Goal: Transaction & Acquisition: Purchase product/service

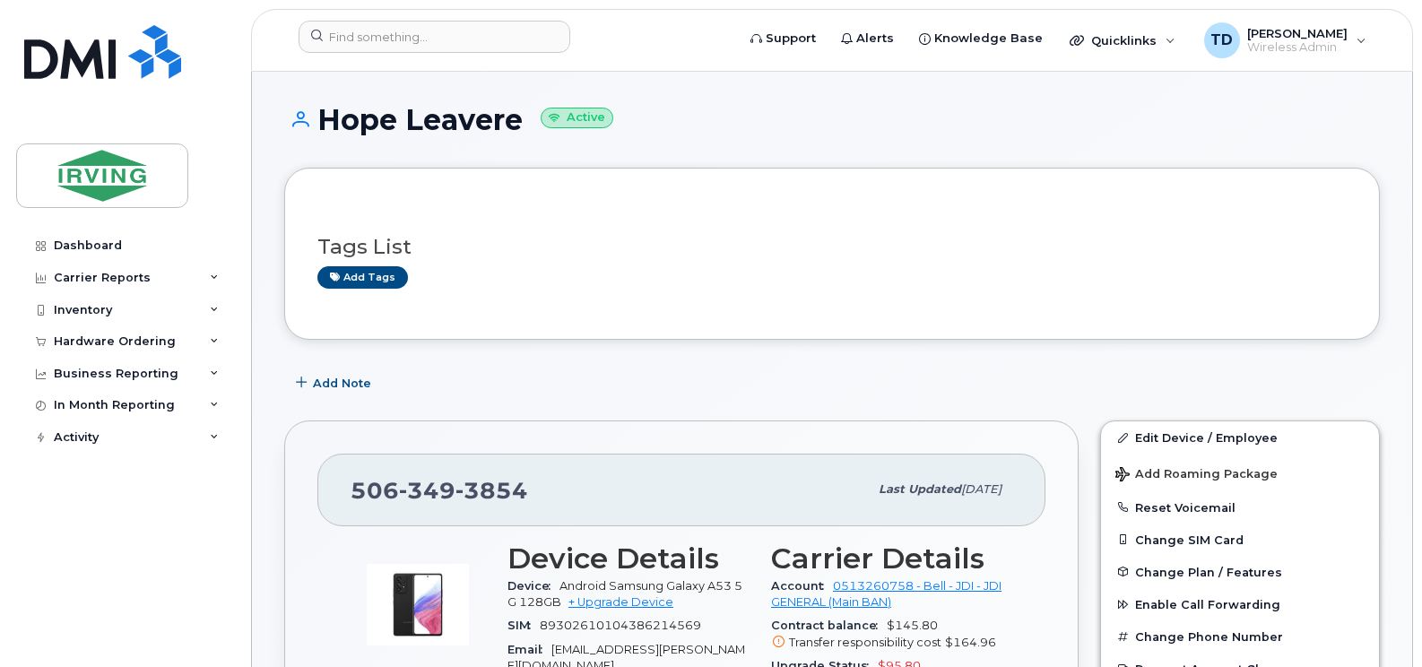
scroll to position [269, 0]
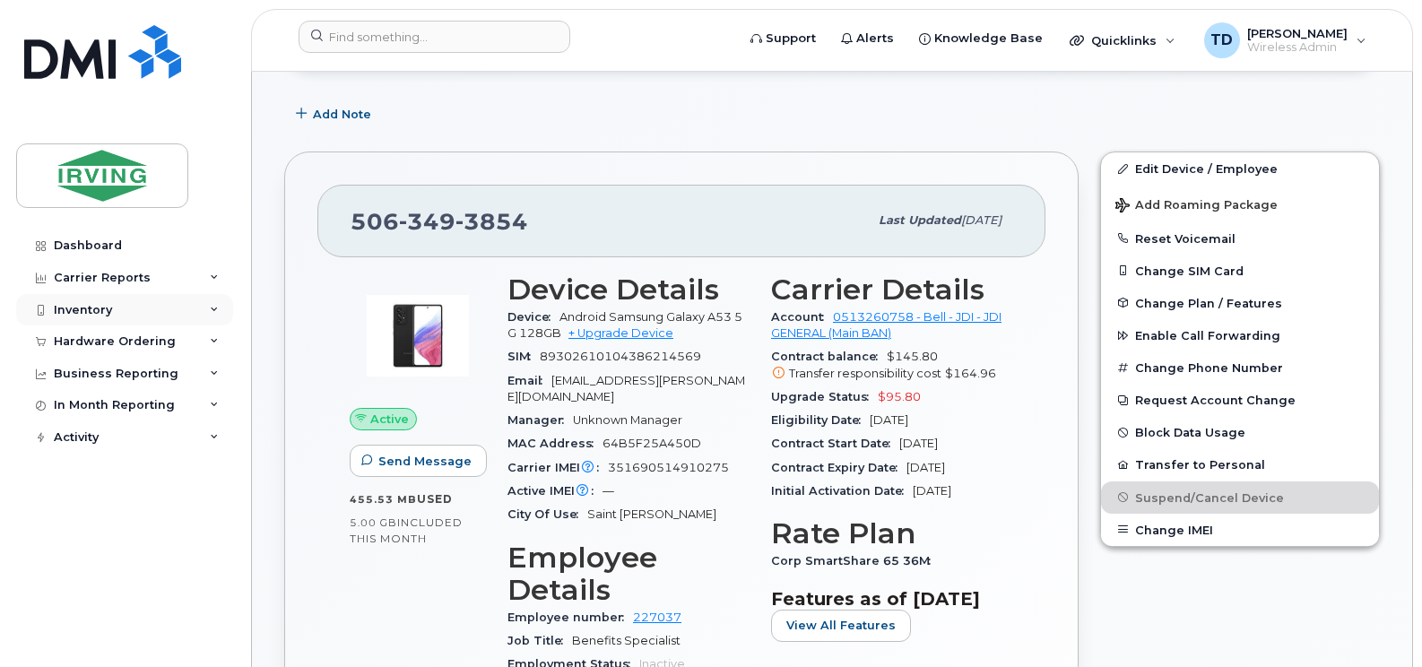
click at [217, 308] on icon at bounding box center [214, 310] width 9 height 9
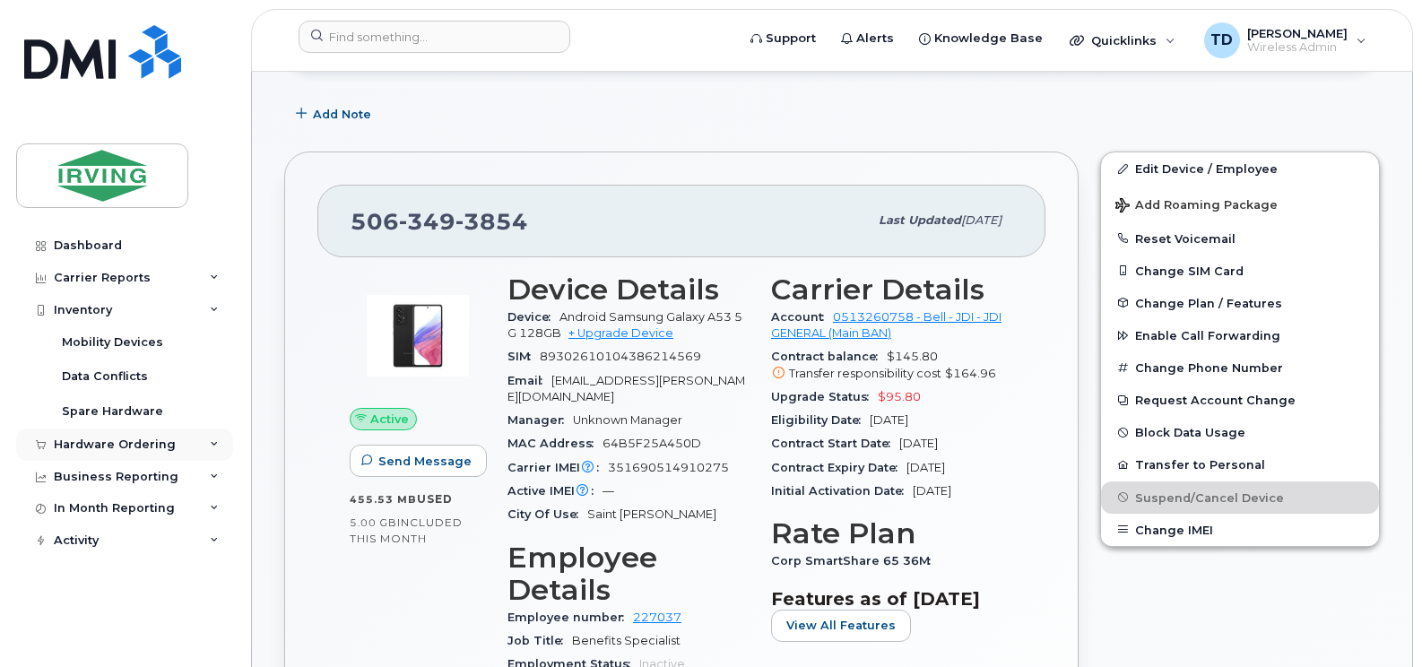
click at [212, 443] on icon at bounding box center [214, 444] width 9 height 9
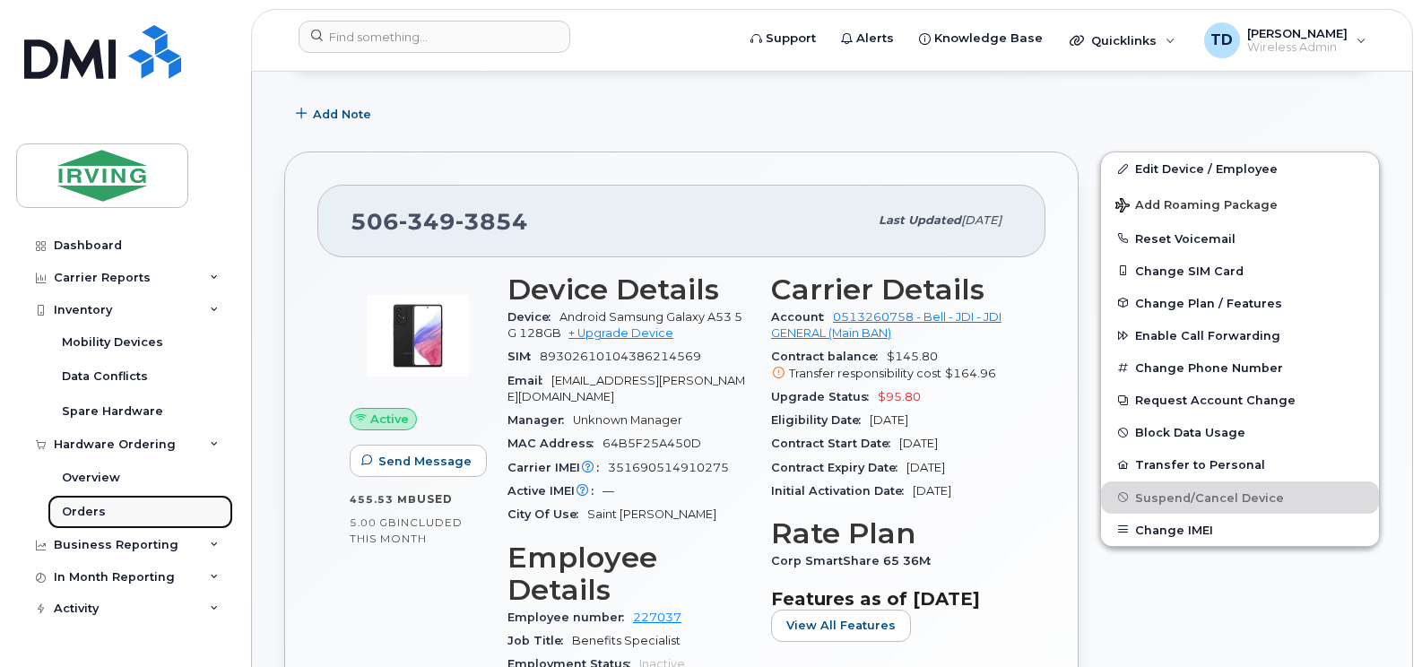
click at [91, 507] on div "Orders" at bounding box center [84, 512] width 44 height 16
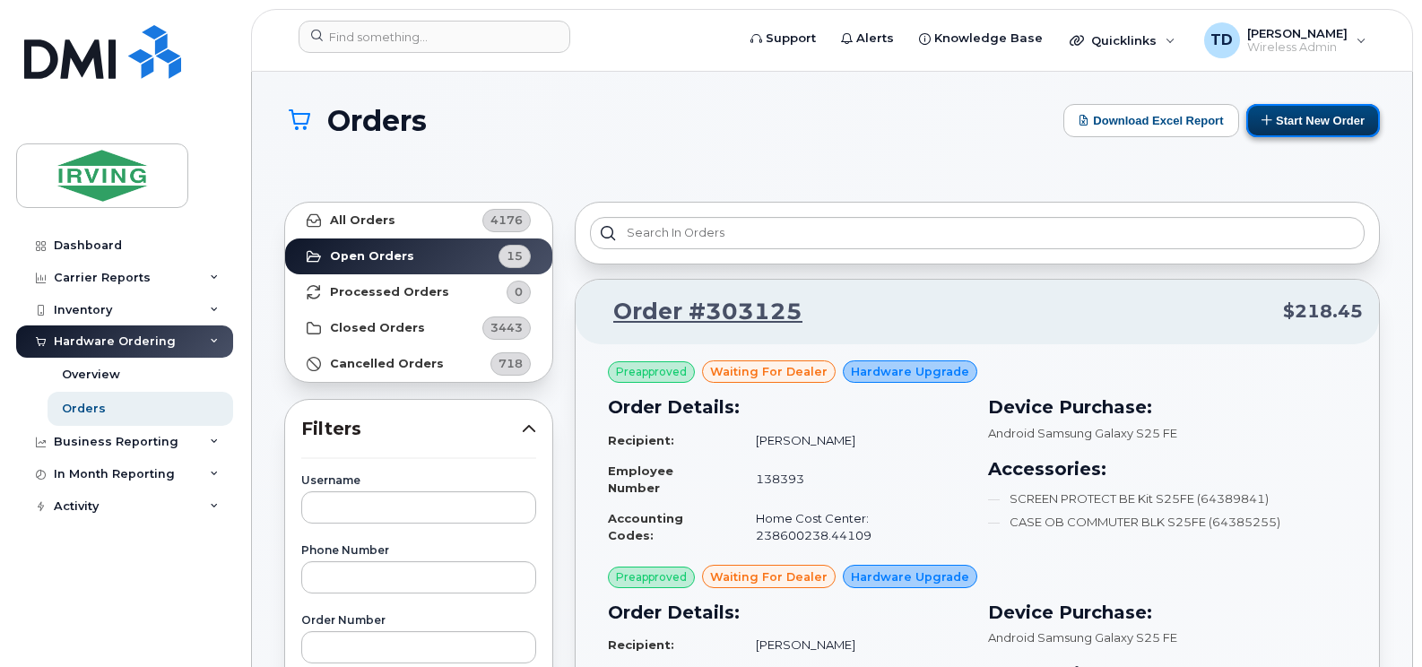
click at [1291, 116] on button "Start New Order" at bounding box center [1313, 120] width 134 height 33
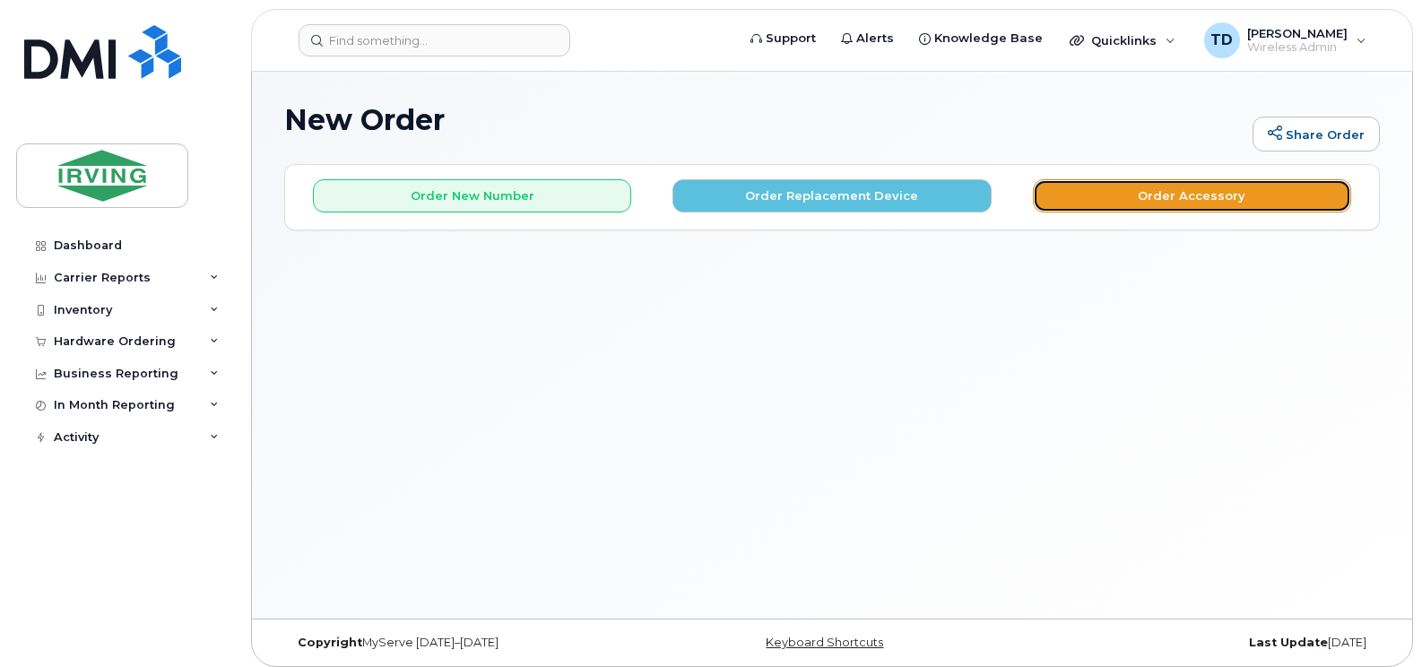
click at [1132, 188] on button "Order Accessory" at bounding box center [1192, 195] width 318 height 33
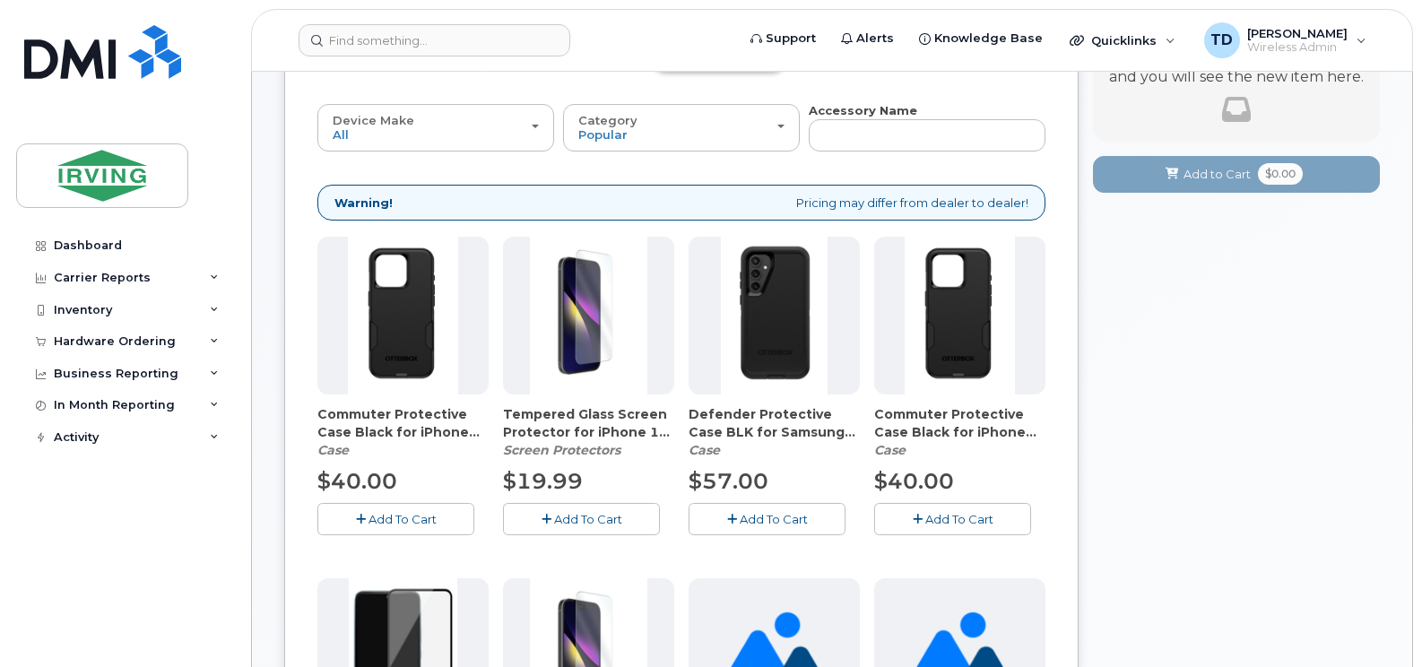
scroll to position [179, 0]
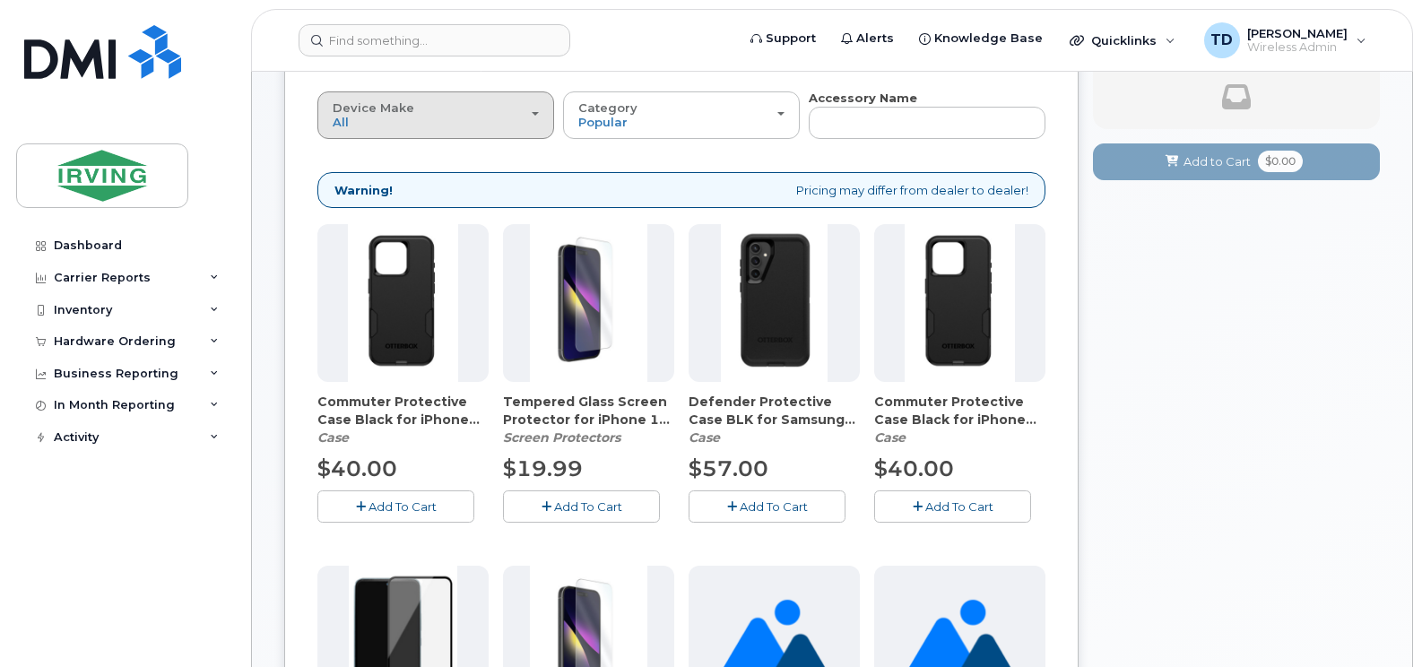
click at [458, 123] on div "Device Make All Android Cell Phone iPhone" at bounding box center [436, 115] width 206 height 28
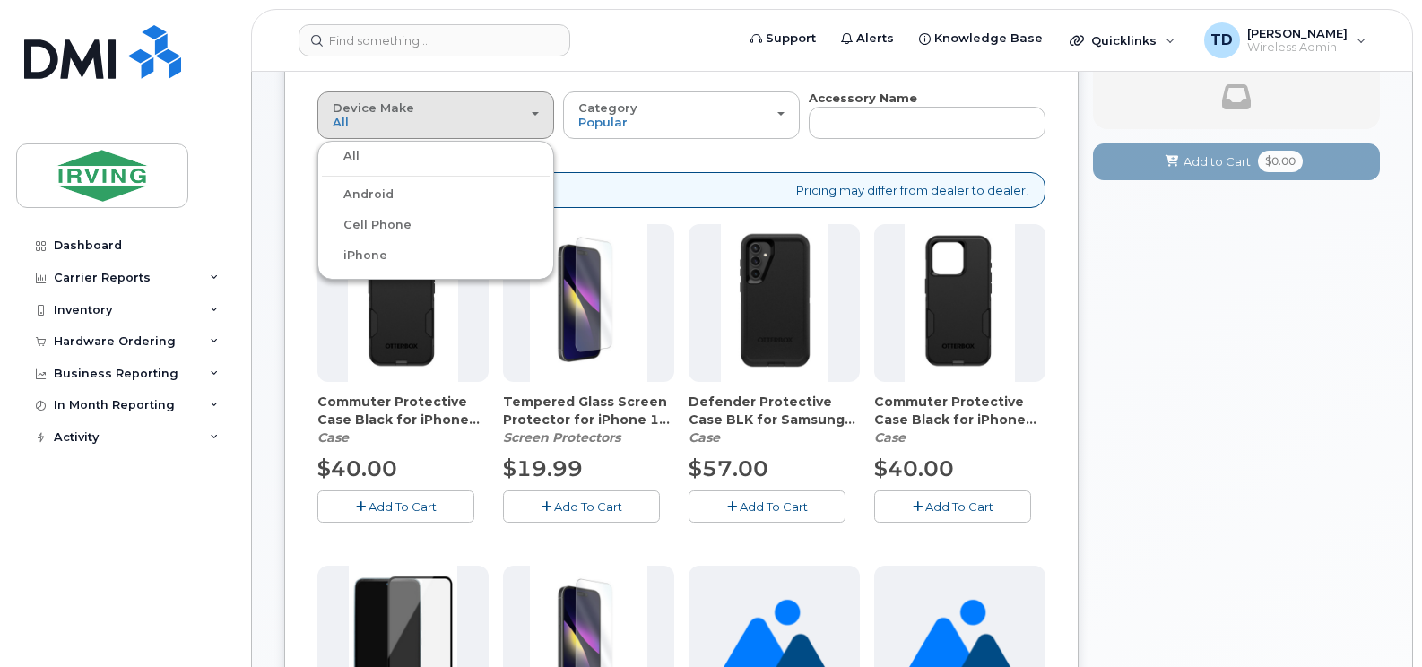
drag, startPoint x: 398, startPoint y: 188, endPoint x: 423, endPoint y: 190, distance: 25.2
click at [398, 188] on div "Android" at bounding box center [436, 195] width 228 height 22
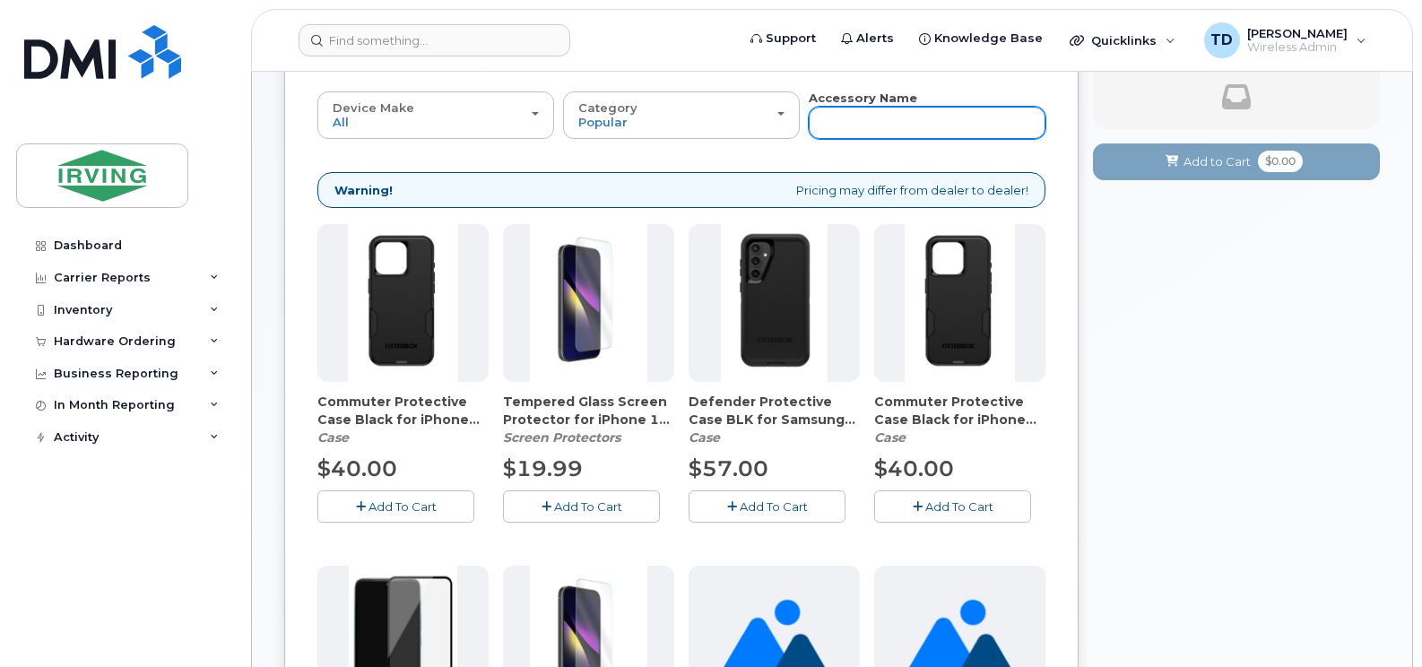
click at [908, 134] on input "text" at bounding box center [927, 123] width 237 height 32
type input "s23"
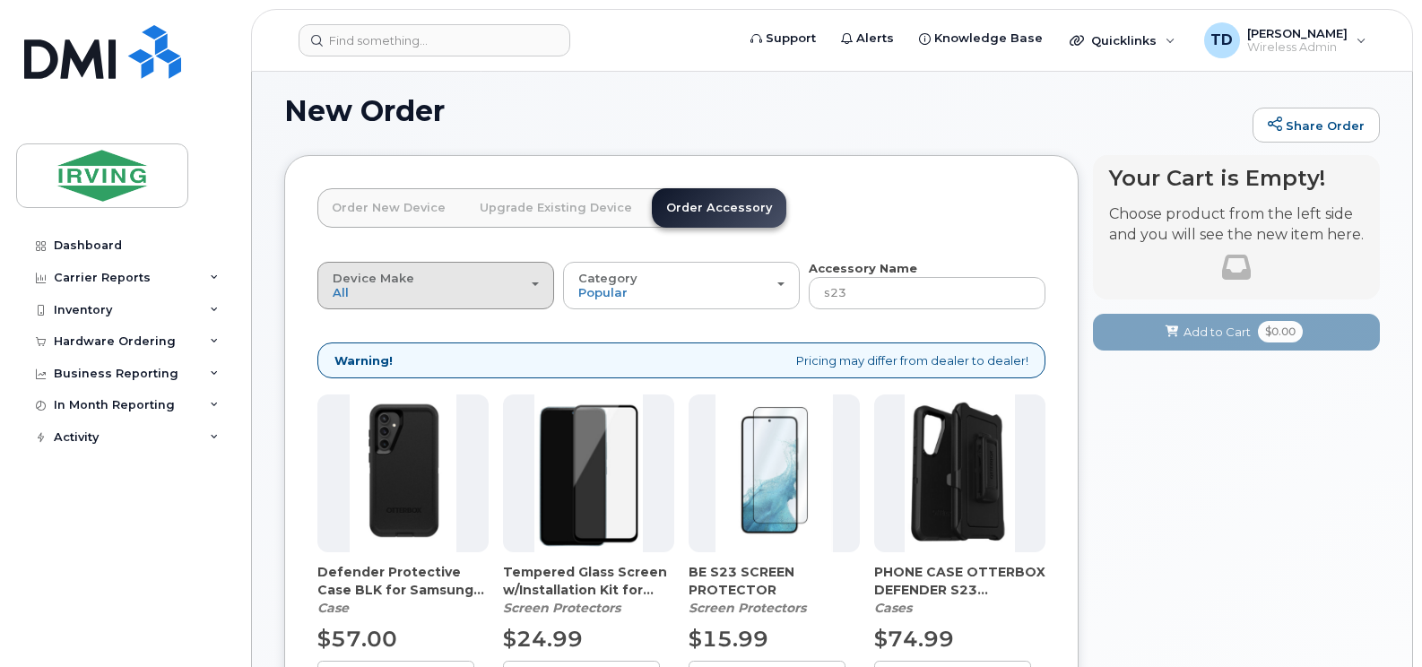
click at [428, 289] on div "Device Make All Android Cell Phone iPhone" at bounding box center [436, 286] width 206 height 28
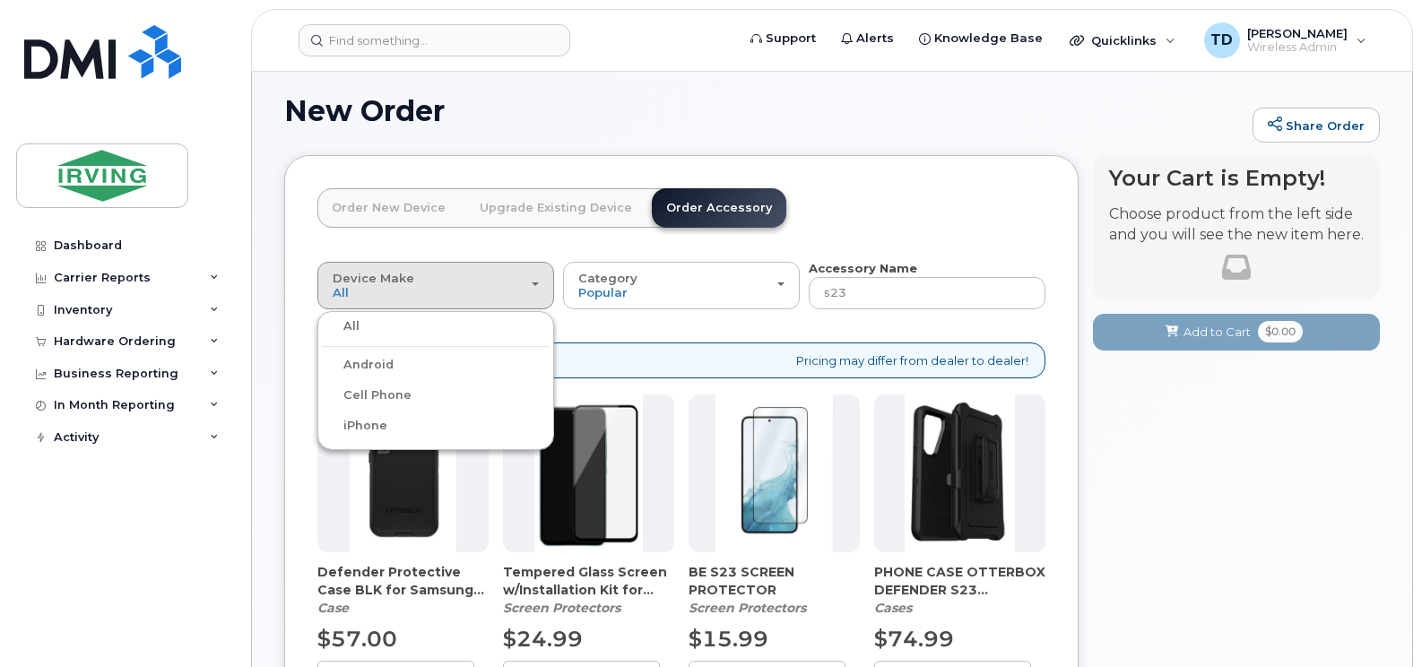
click at [381, 365] on label "Android" at bounding box center [358, 365] width 72 height 22
click at [0, 0] on input "Android" at bounding box center [0, 0] width 0 height 0
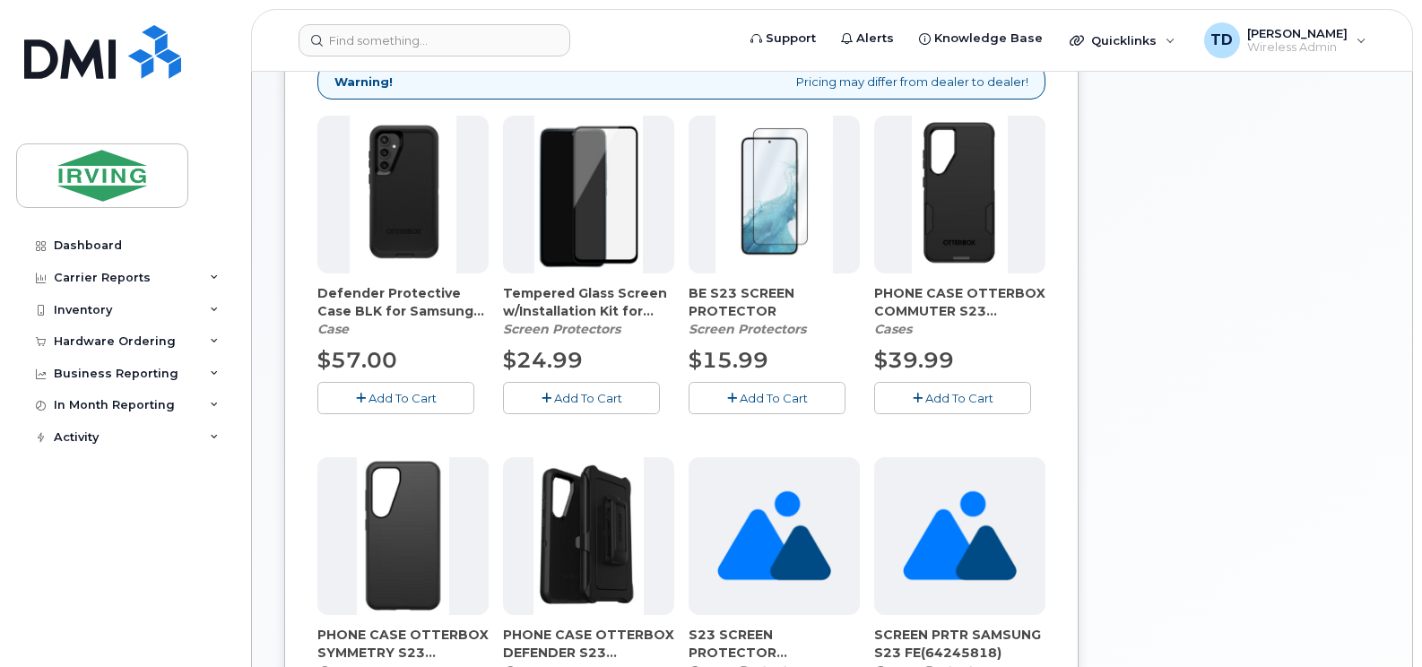
scroll to position [278, 0]
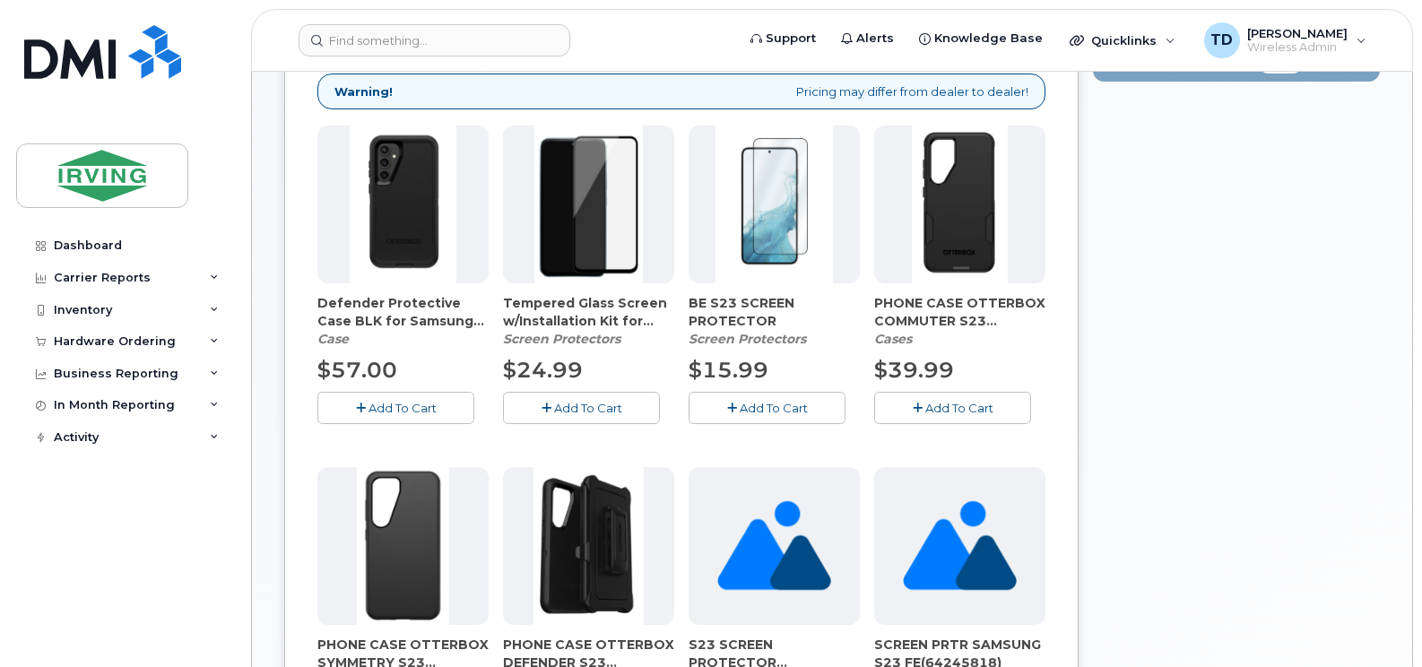
click at [741, 316] on span "BE S23 SCREEN PROTECTOR" at bounding box center [773, 312] width 171 height 36
click at [750, 411] on span "Add To Cart" at bounding box center [774, 408] width 68 height 14
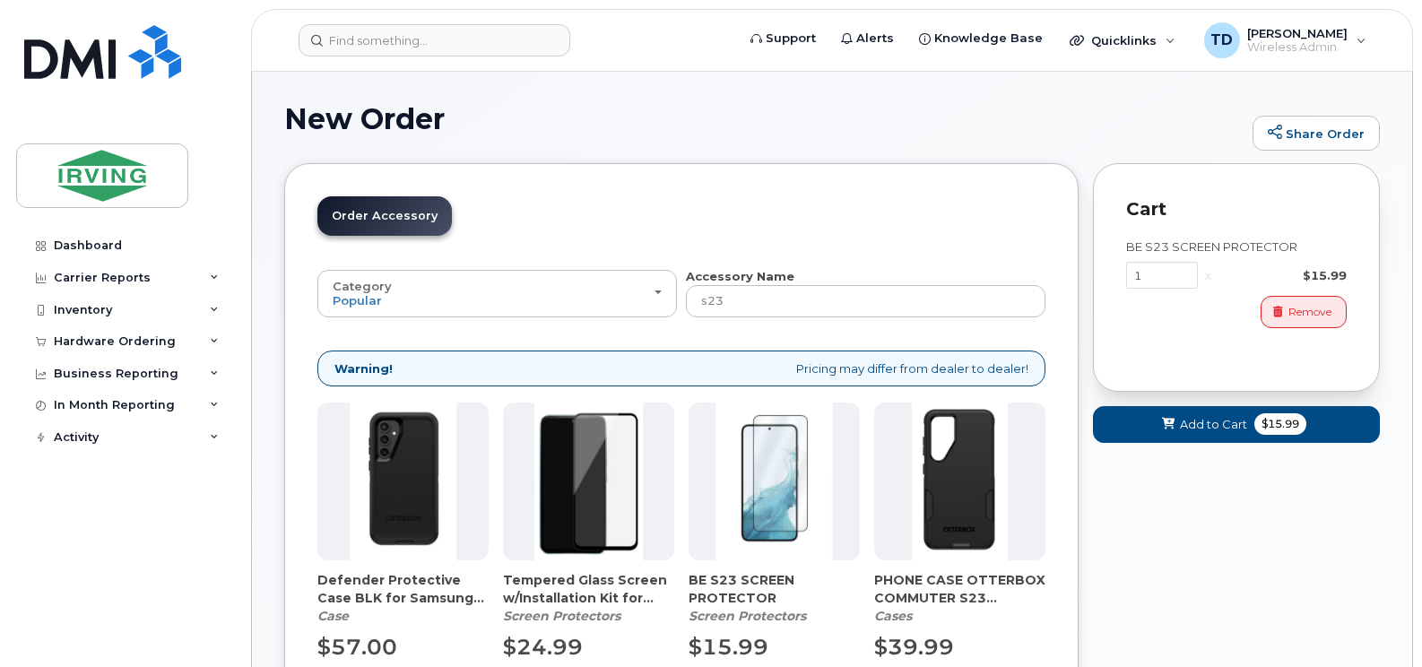
scroll to position [0, 0]
click at [1301, 310] on span "Remove" at bounding box center [1309, 313] width 43 height 16
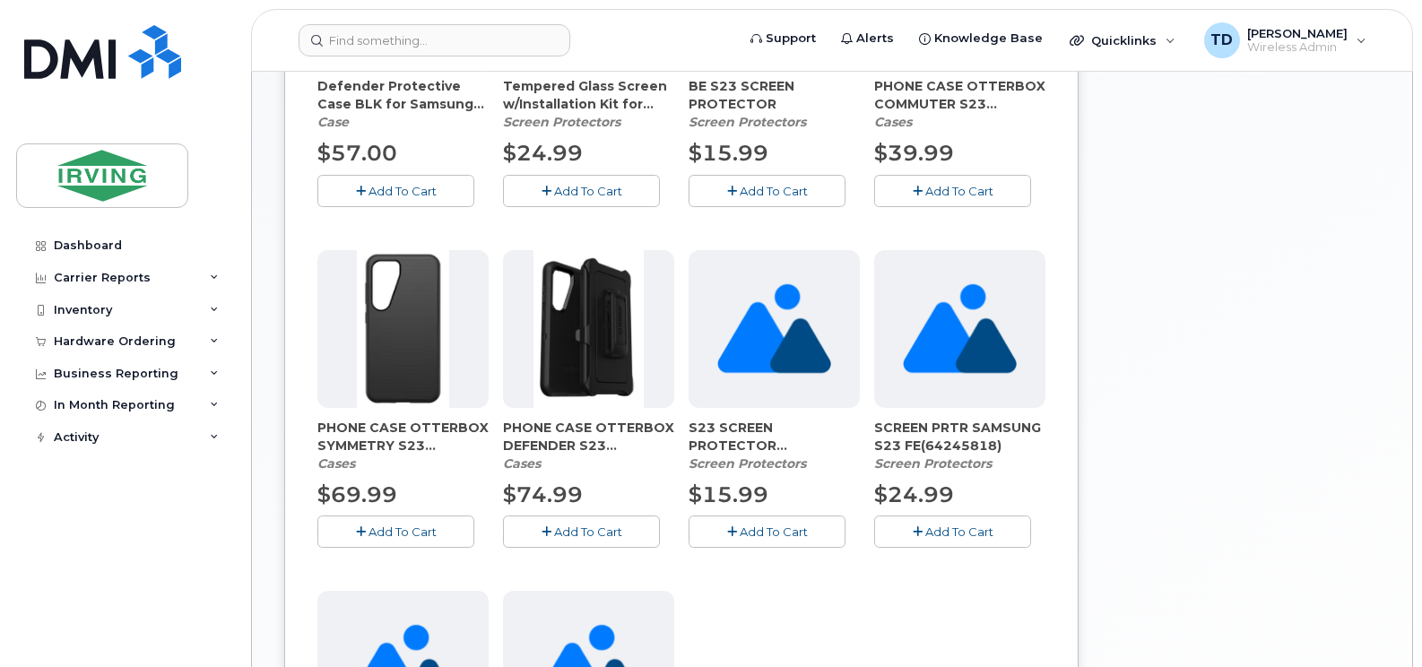
scroll to position [627, 0]
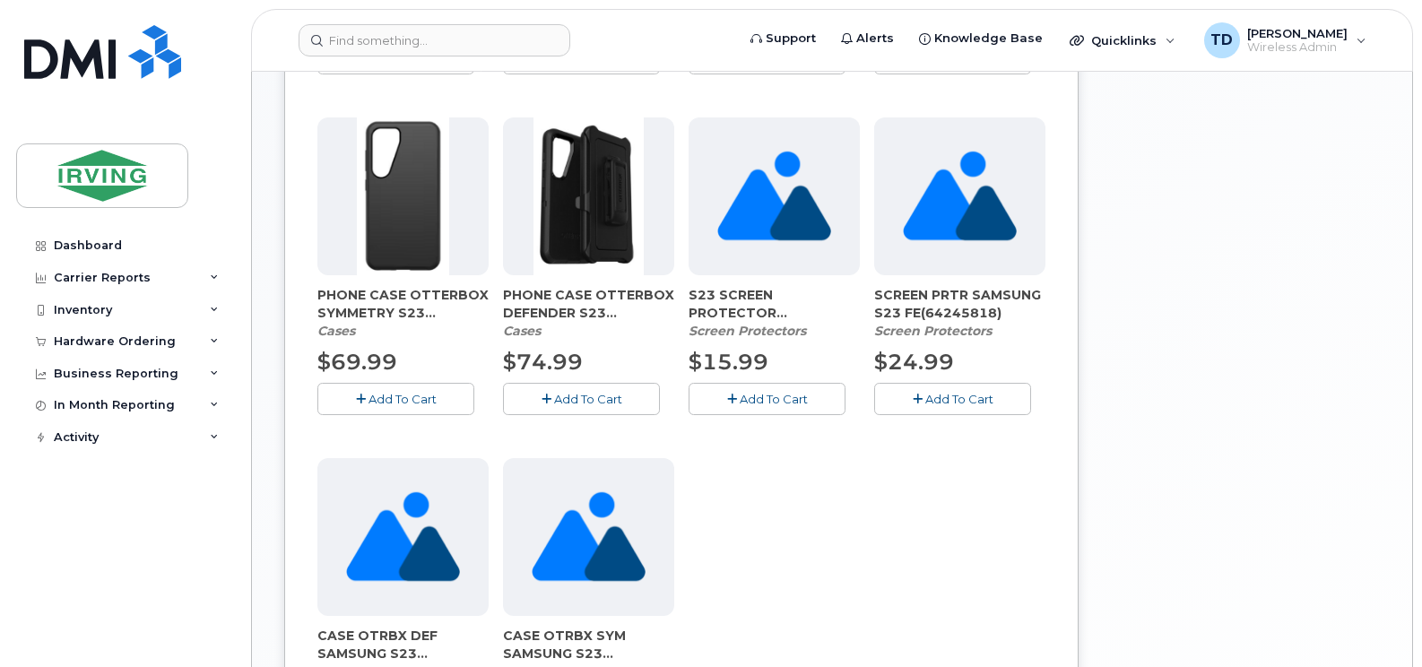
click at [739, 313] on span "S23 SCREEN PROTECTOR (64171374)" at bounding box center [773, 304] width 171 height 36
copy span "64171374"
